Goal: Transaction & Acquisition: Purchase product/service

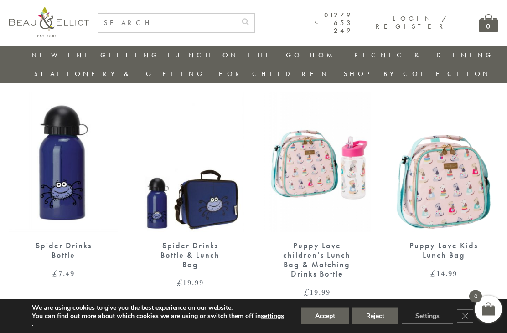
scroll to position [330, 0]
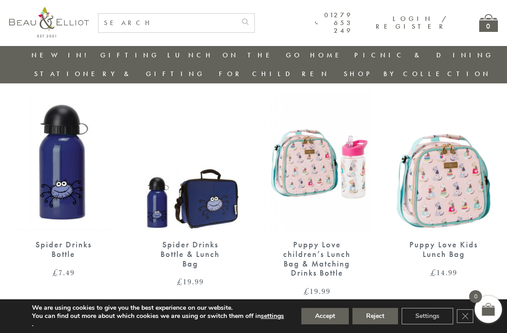
click at [332, 325] on button "Accept" at bounding box center [324, 316] width 47 height 16
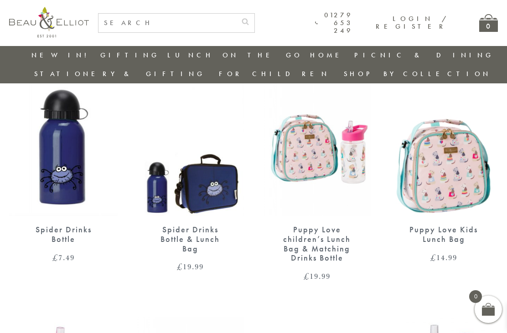
scroll to position [340, 8]
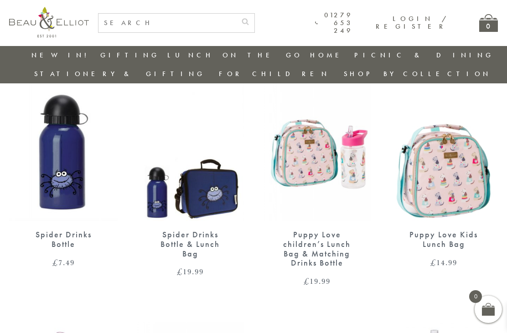
click at [450, 230] on div "Puppy Love Kids Lunch Bag" at bounding box center [443, 239] width 77 height 19
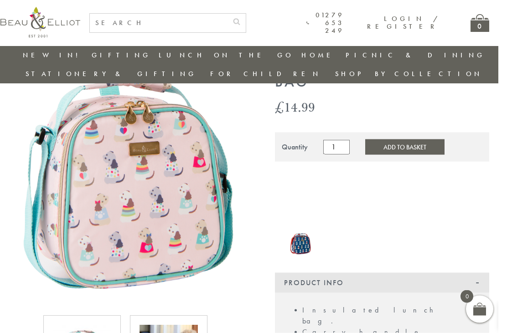
scroll to position [0, 8]
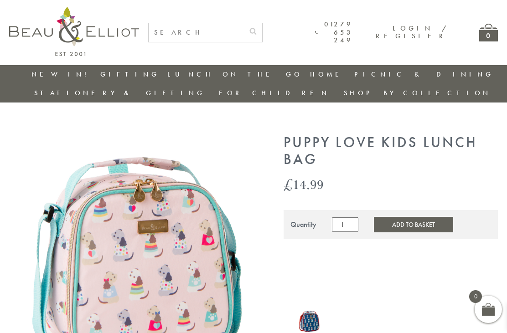
click at [174, 256] on img at bounding box center [134, 259] width 250 height 248
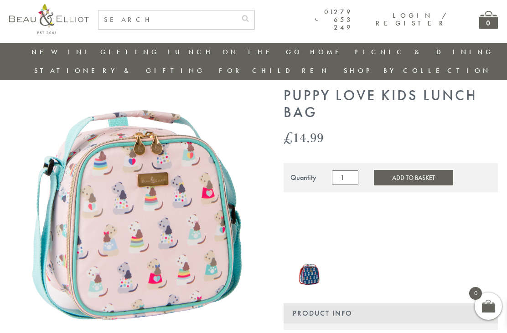
scroll to position [28, 8]
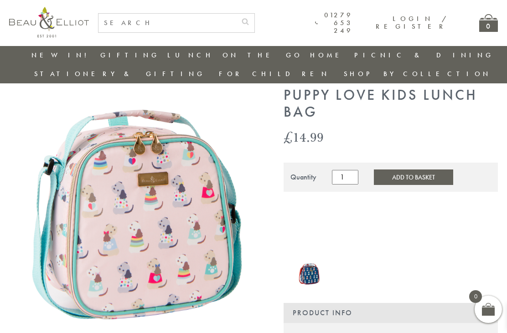
click at [400, 170] on button "Add to Basket" at bounding box center [413, 178] width 79 height 16
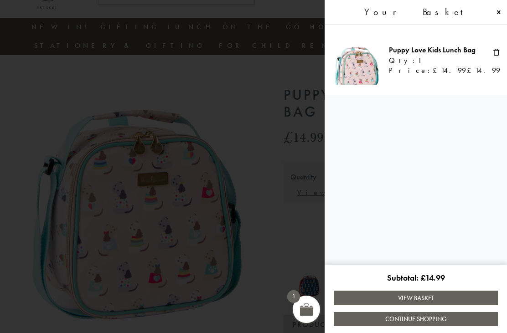
click at [430, 316] on link "Continue Shopping" at bounding box center [416, 319] width 164 height 14
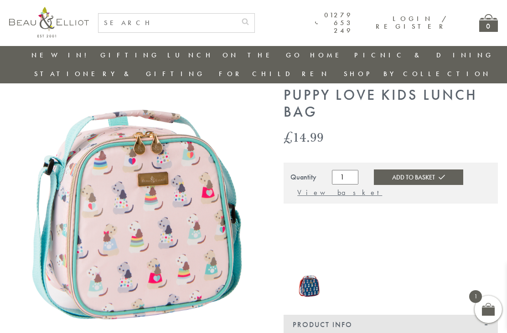
click at [203, 21] on input "text" at bounding box center [167, 23] width 138 height 19
type input "Eau de nil"
click at [248, 20] on button "submit" at bounding box center [245, 21] width 18 height 15
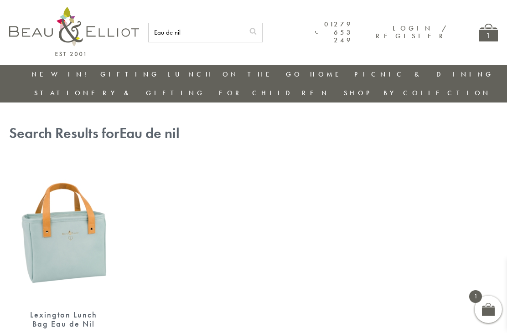
click at [64, 229] on img at bounding box center [63, 231] width 109 height 140
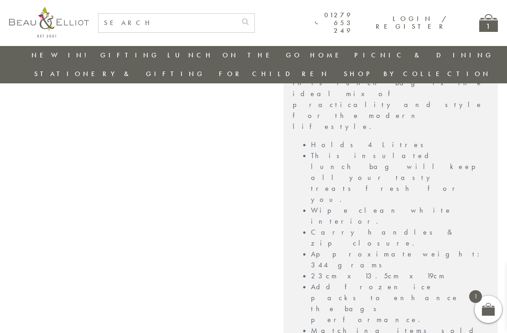
scroll to position [466, 0]
